Goal: Complete application form

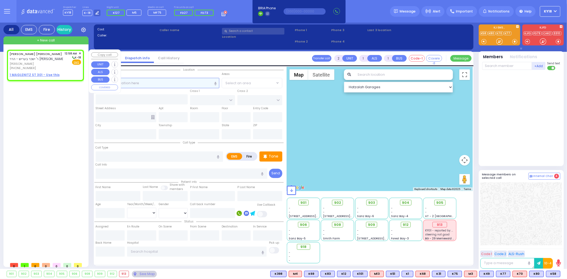
select select
radio input "true"
type input "[PERSON_NAME]"
select select
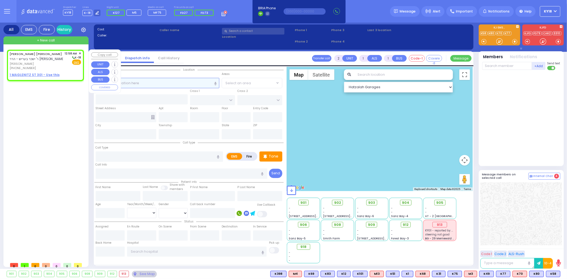
type input "00:58"
select select "Hatzalah Garages"
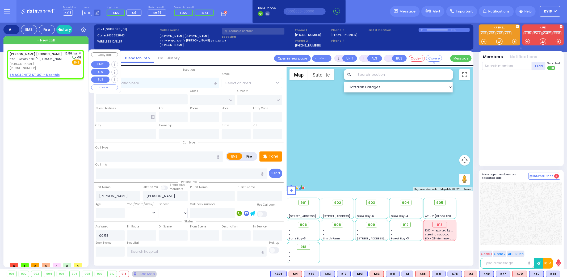
select select
radio input "true"
select select
select select "Hatzalah Garages"
select select
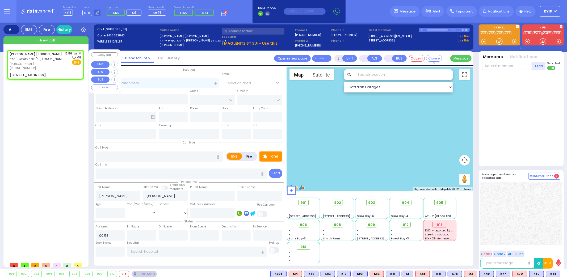
radio input "true"
select select
select select "Hatzalah Garages"
type input "[PERSON_NAME][GEOGRAPHIC_DATA]"
type input "PILNUA RD"
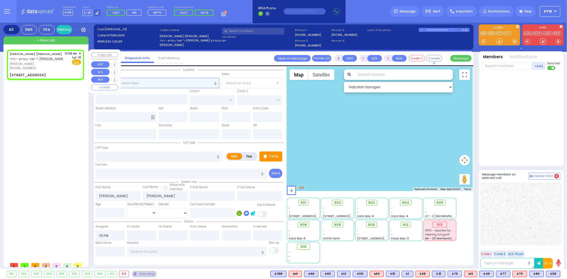
type input "1 MAGLENITZ ST"
type input "301"
type input "Monroe"
type input "[US_STATE]"
type input "10950"
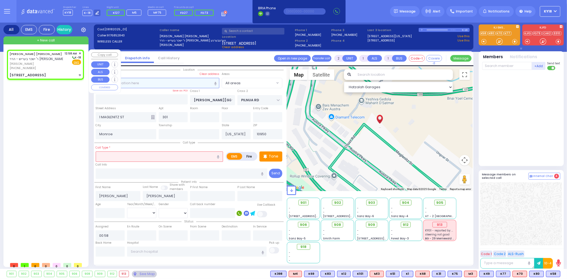
type input "0"
select select
type input "tr"
radio input "true"
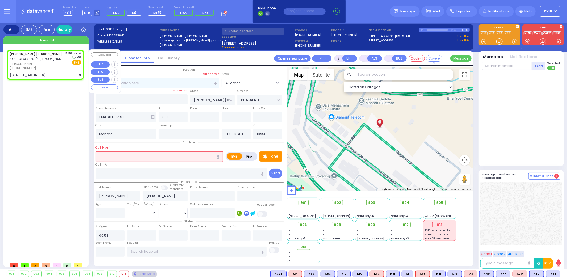
select select
select select "Hatzalah Garages"
select select
type input "Trauma"
radio input "true"
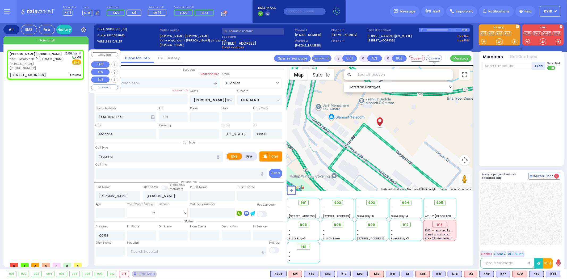
select select
select select "Hatzalah Garages"
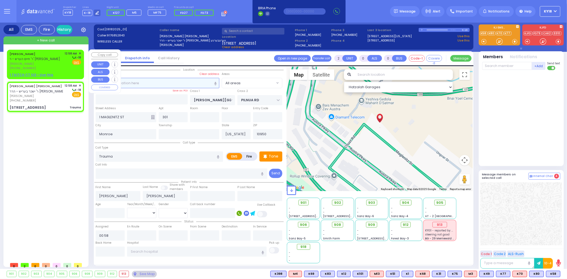
select select
radio input "true"
select select
select select "Hatzalah Garages"
select select
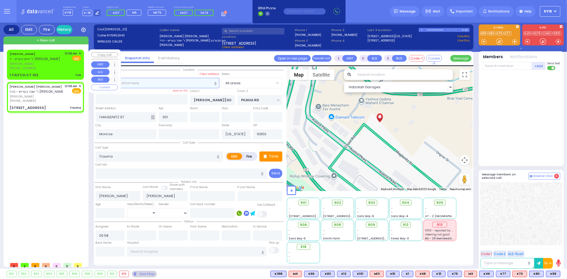
radio input "true"
select select
select select "Hatzalah Garages"
